Goal: Transaction & Acquisition: Purchase product/service

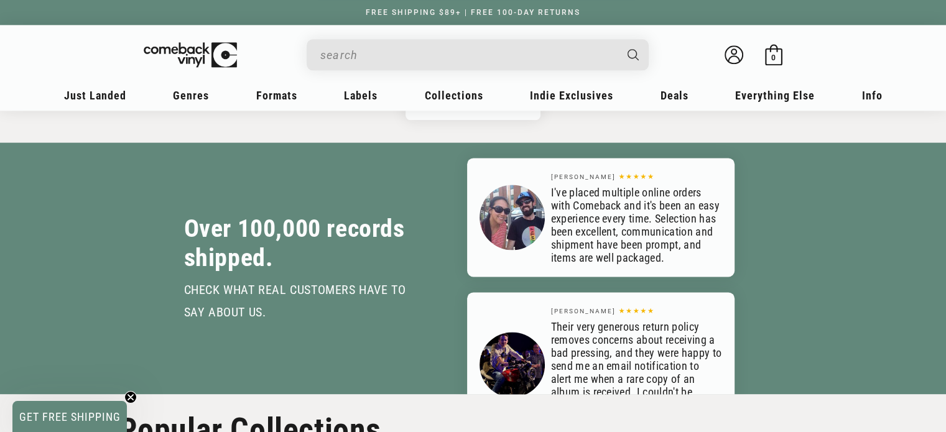
scroll to position [1866, 0]
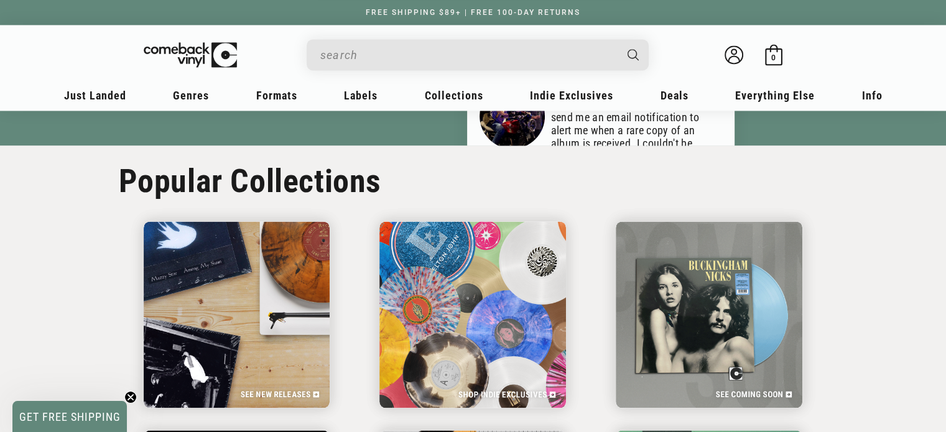
click at [444, 51] on input "When autocomplete results are available use up and down arrows to review and en…" at bounding box center [467, 55] width 295 height 26
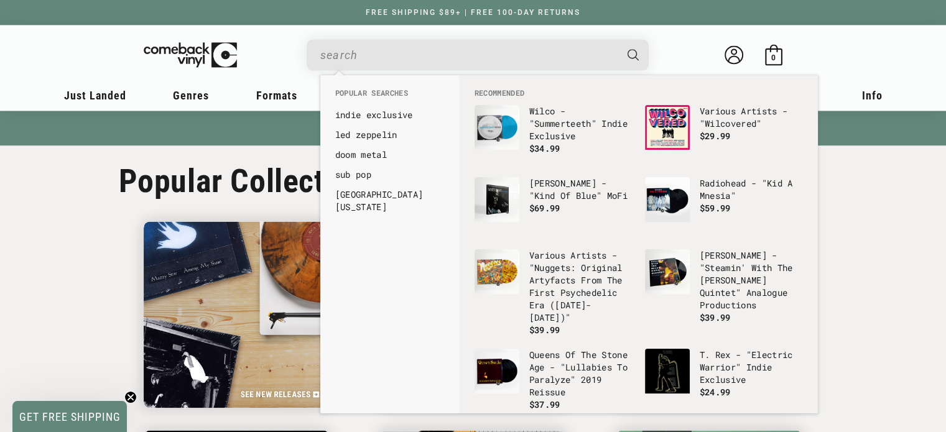
scroll to position [0, 1892]
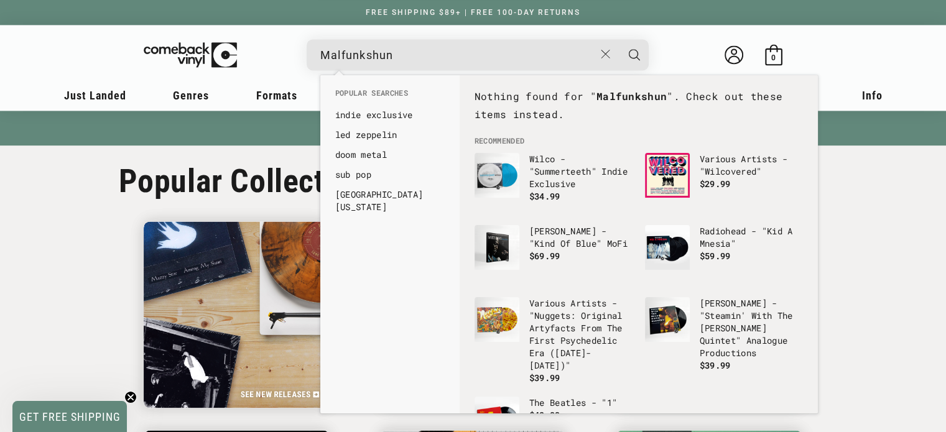
type input "Malfunkshun"
click at [619, 39] on button "Search" at bounding box center [634, 54] width 31 height 31
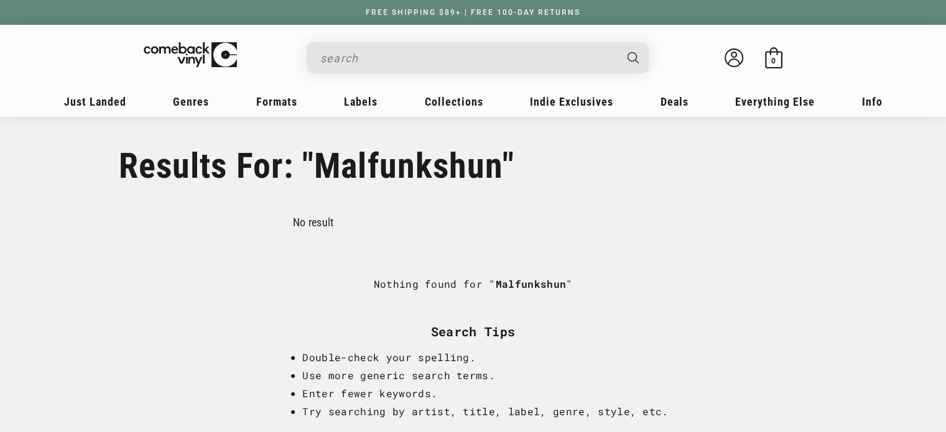
type input "Malfunkshun"
